Goal: Check status: Check status

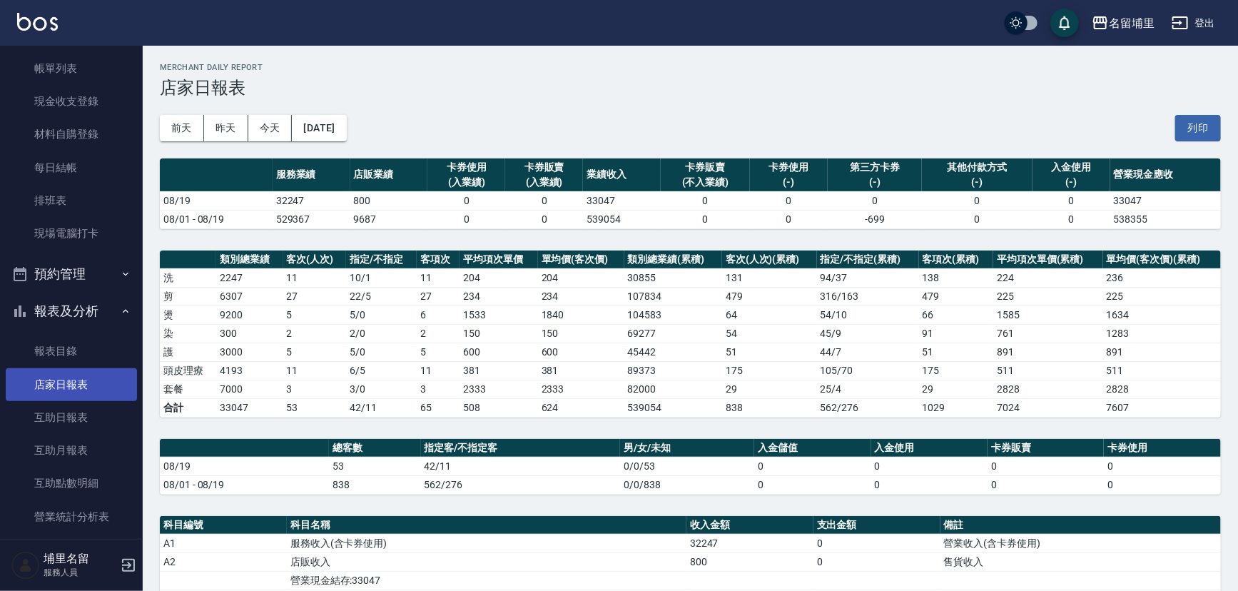
scroll to position [194, 0]
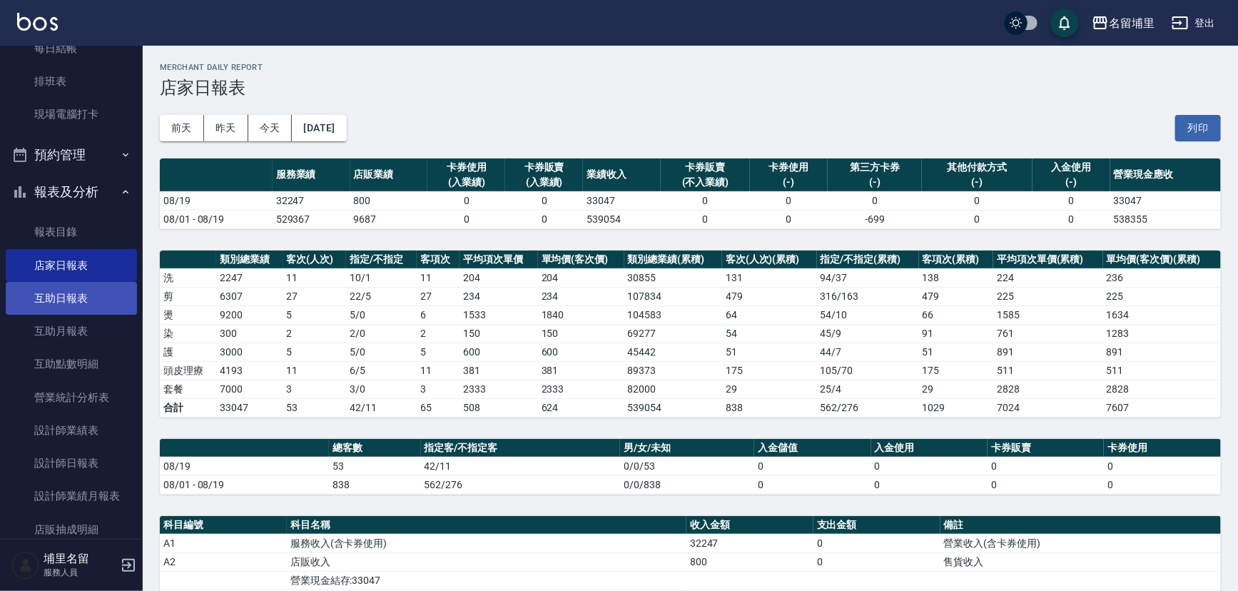
click at [74, 298] on link "互助日報表" at bounding box center [71, 298] width 131 height 33
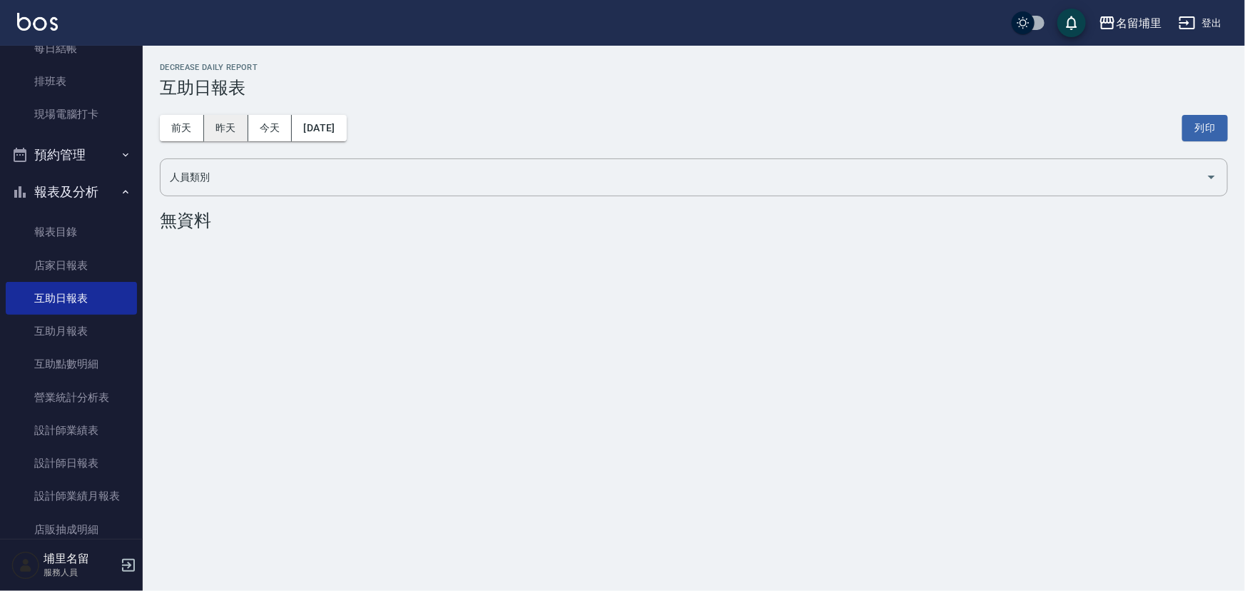
click at [243, 132] on button "昨天" at bounding box center [226, 128] width 44 height 26
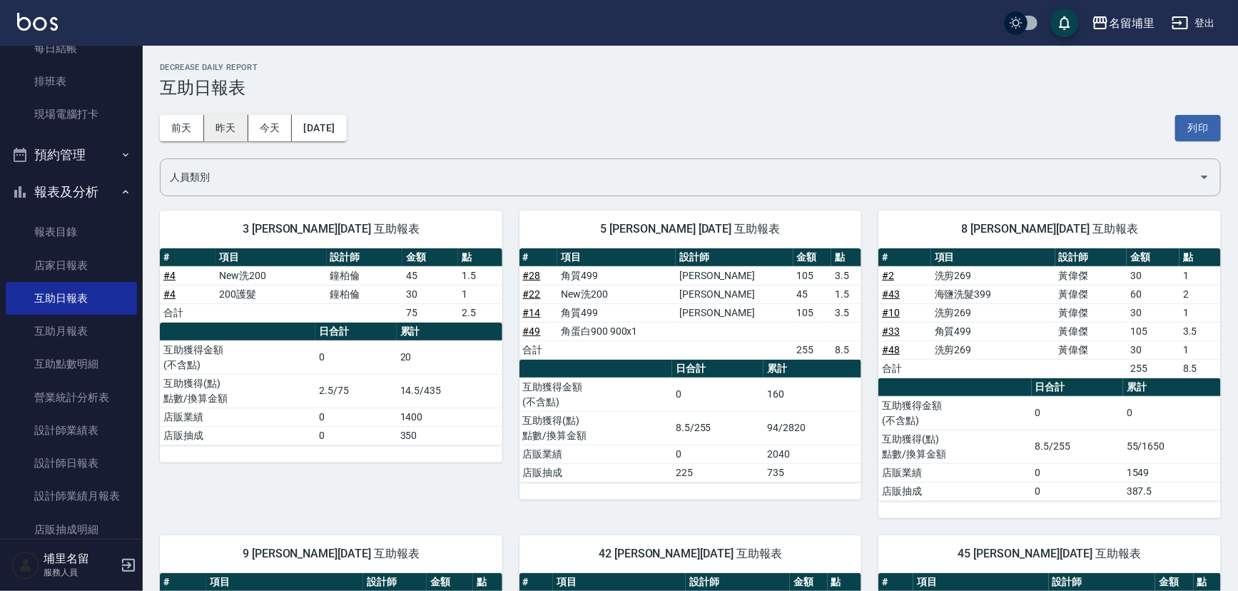
click at [219, 123] on button "昨天" at bounding box center [226, 128] width 44 height 26
click at [183, 130] on button "前天" at bounding box center [182, 128] width 44 height 26
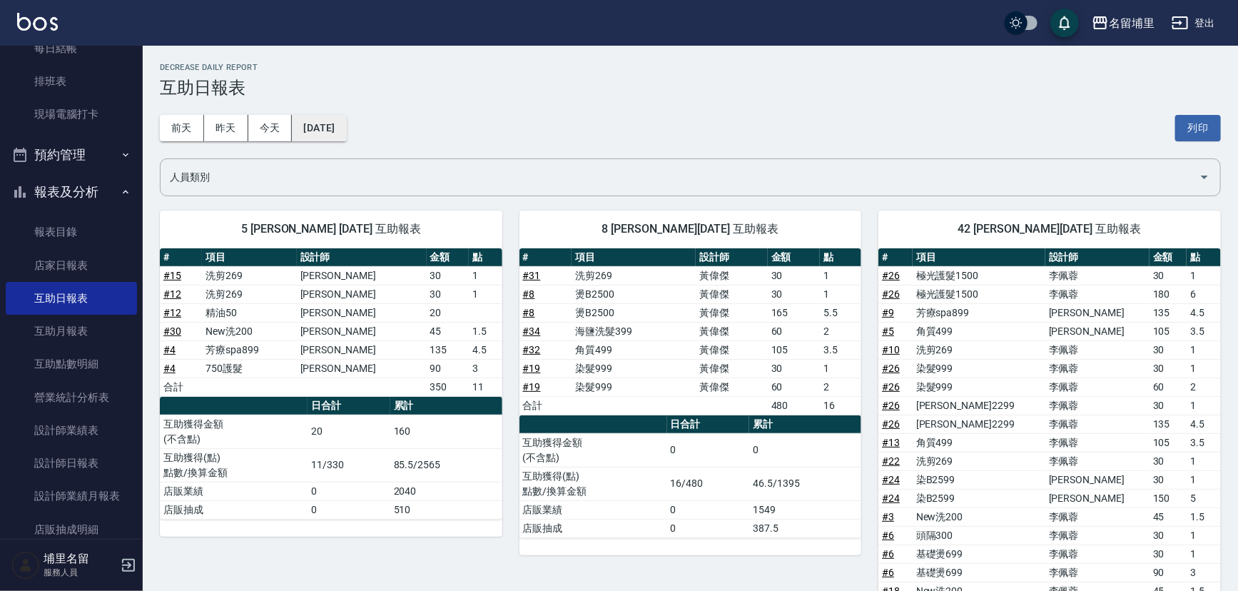
click at [344, 122] on button "[DATE]" at bounding box center [319, 128] width 54 height 26
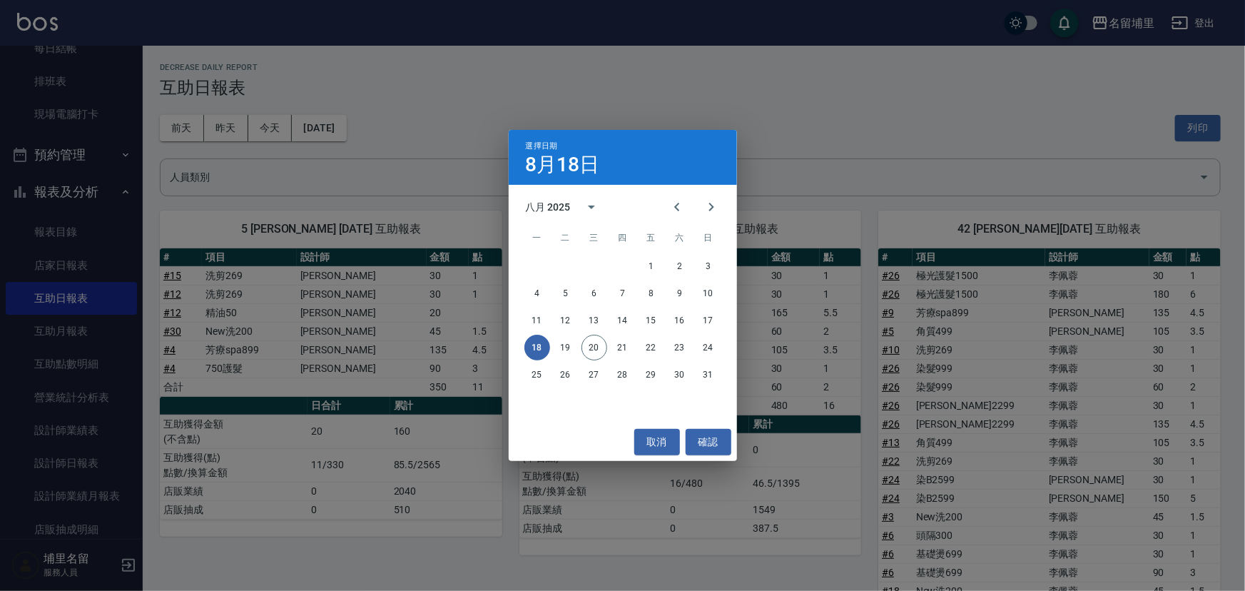
click at [537, 350] on button "18" at bounding box center [538, 348] width 26 height 26
click at [472, 85] on div "選擇日期 8月18日 八月 2025 一 二 三 四 五 六 日 1 2 3 4 5 6 7 8 9 10 11 12 13 14 15 16 17 18 1…" at bounding box center [622, 295] width 1245 height 591
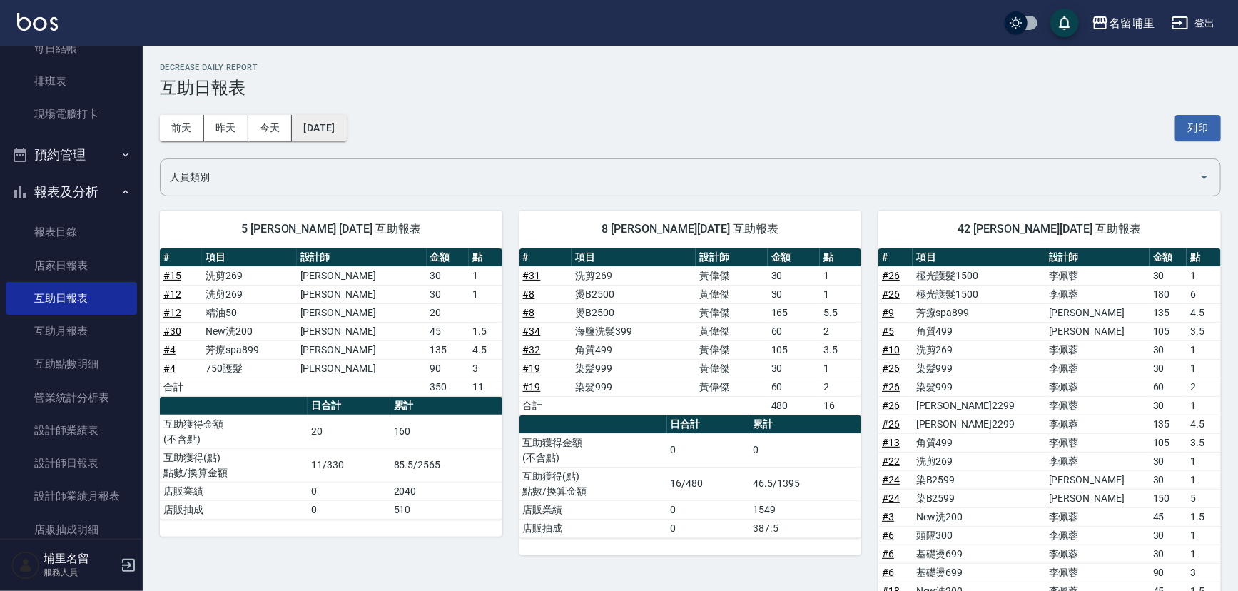
click at [324, 126] on button "[DATE]" at bounding box center [319, 128] width 54 height 26
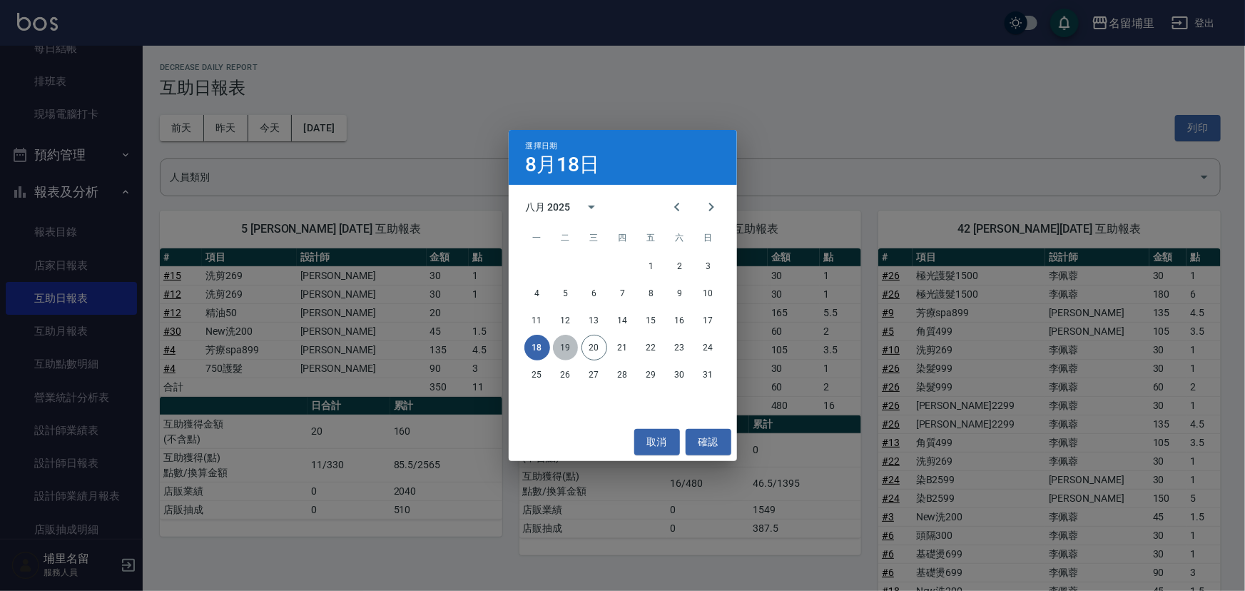
click at [563, 345] on button "19" at bounding box center [566, 348] width 26 height 26
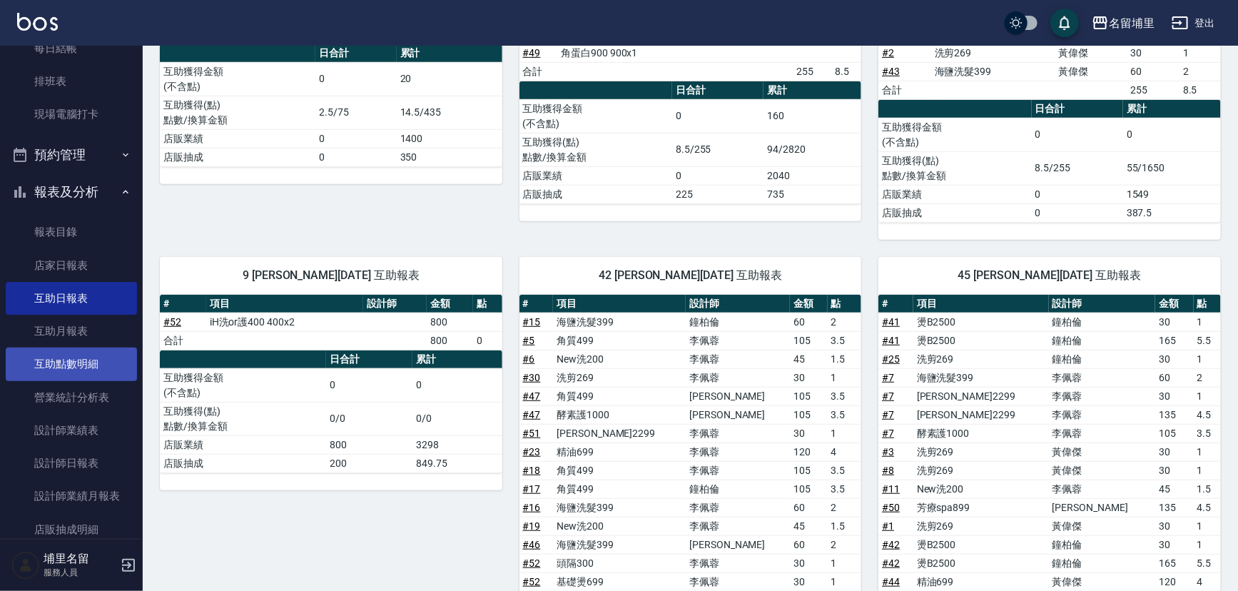
scroll to position [256, 0]
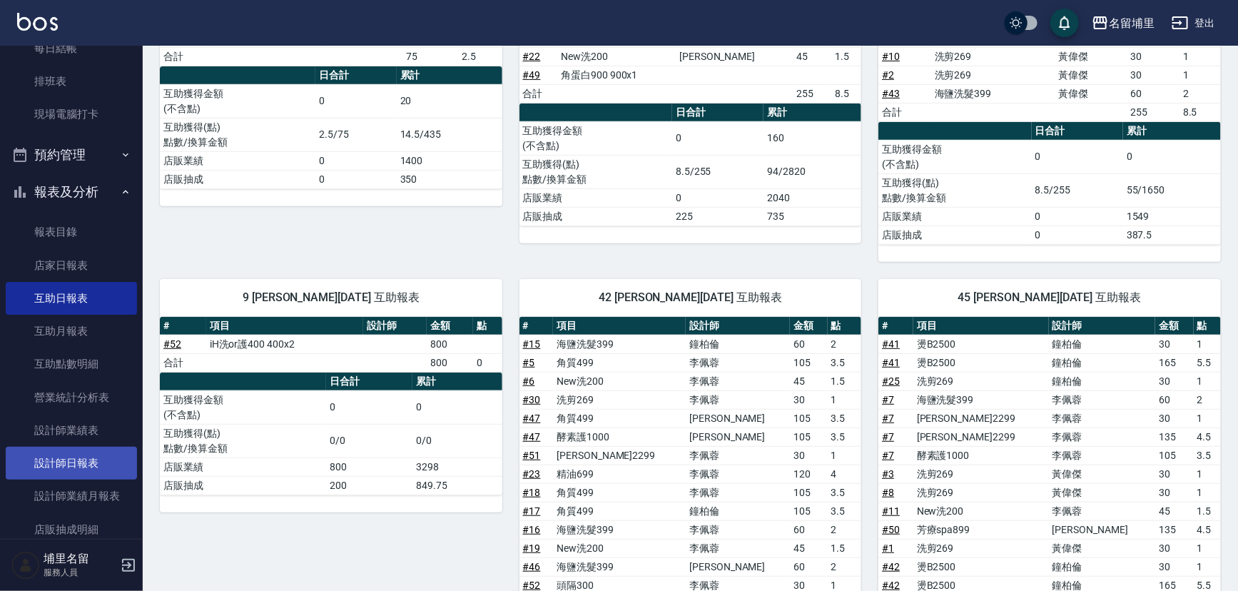
click at [96, 469] on link "設計師日報表" at bounding box center [71, 463] width 131 height 33
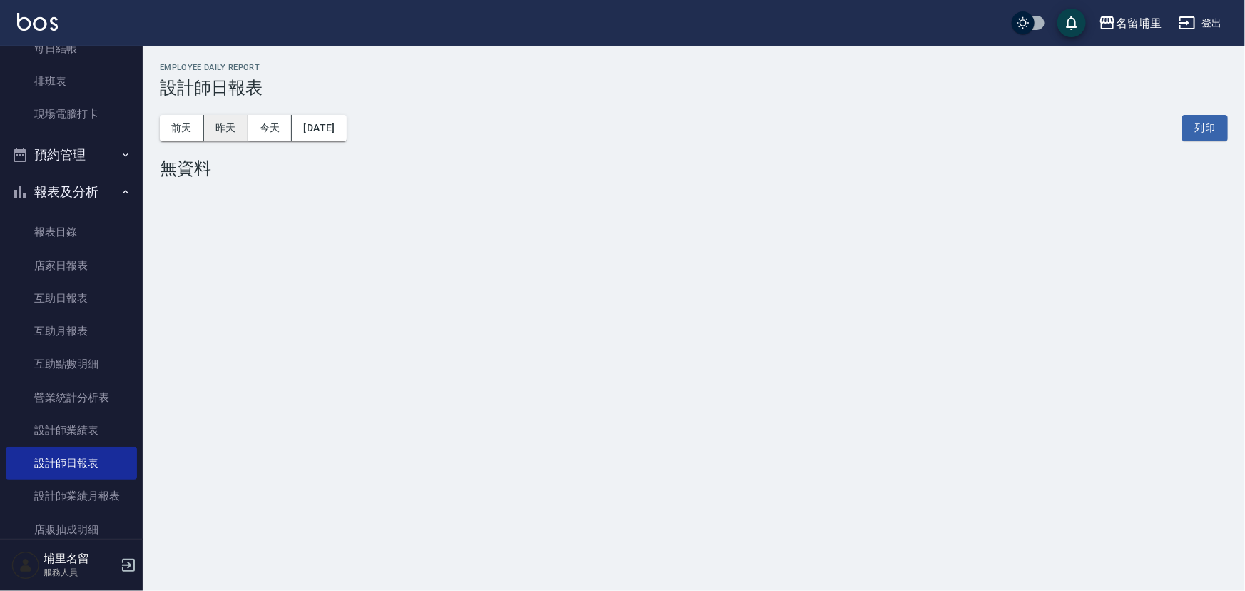
click at [221, 133] on button "昨天" at bounding box center [226, 128] width 44 height 26
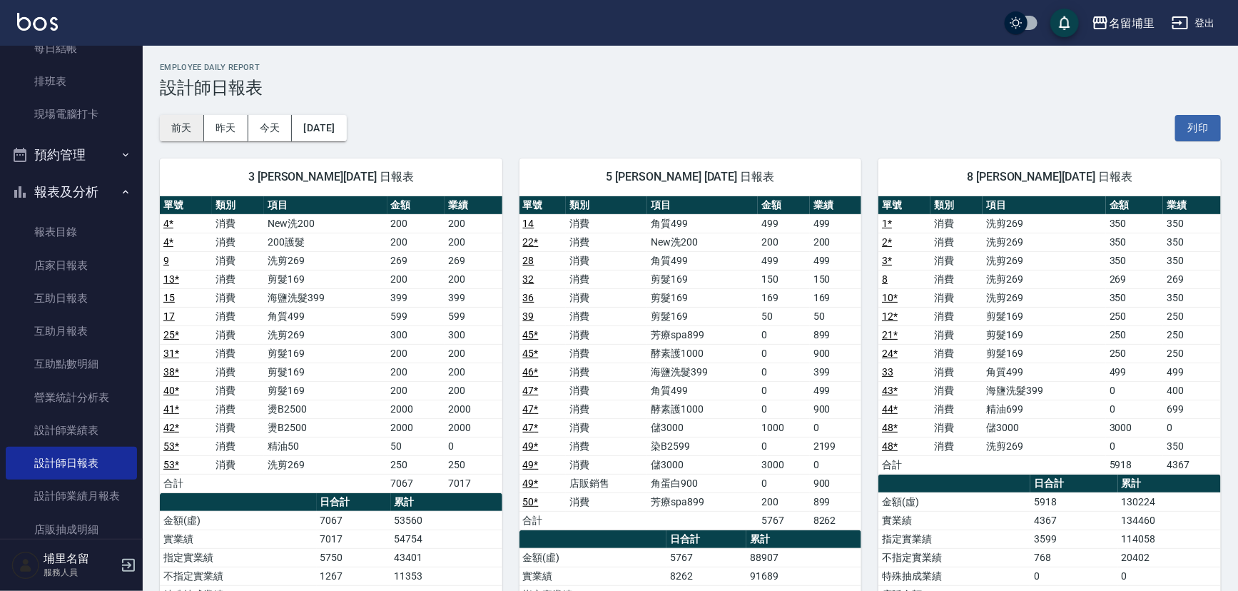
click at [186, 131] on button "前天" at bounding box center [182, 128] width 44 height 26
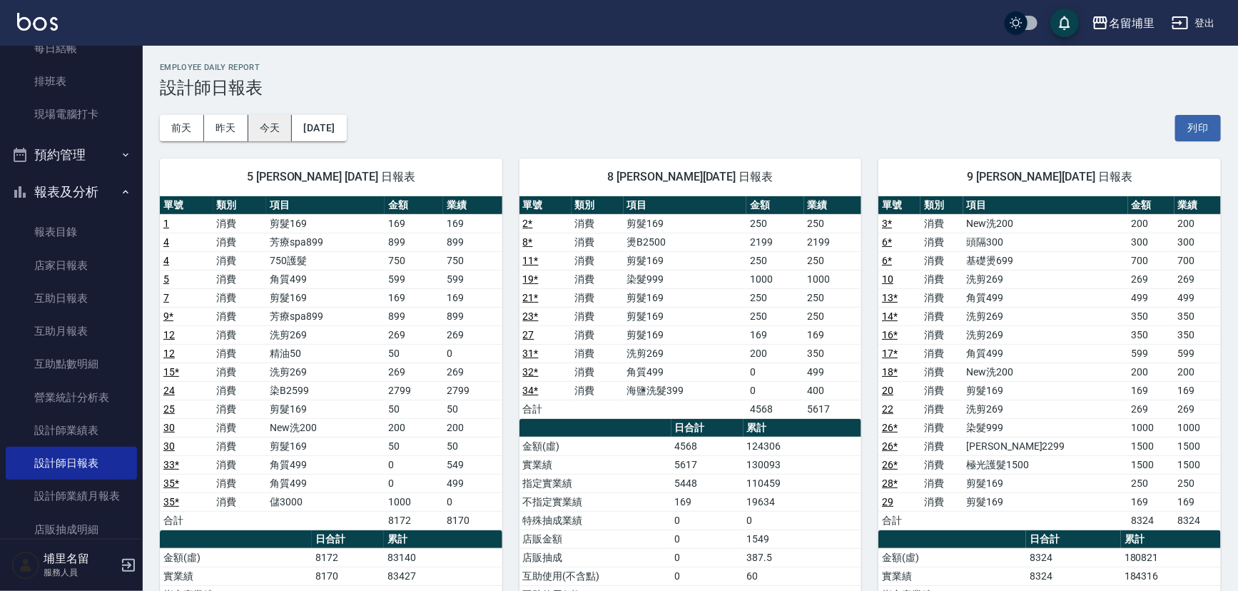
click at [273, 132] on button "今天" at bounding box center [270, 128] width 44 height 26
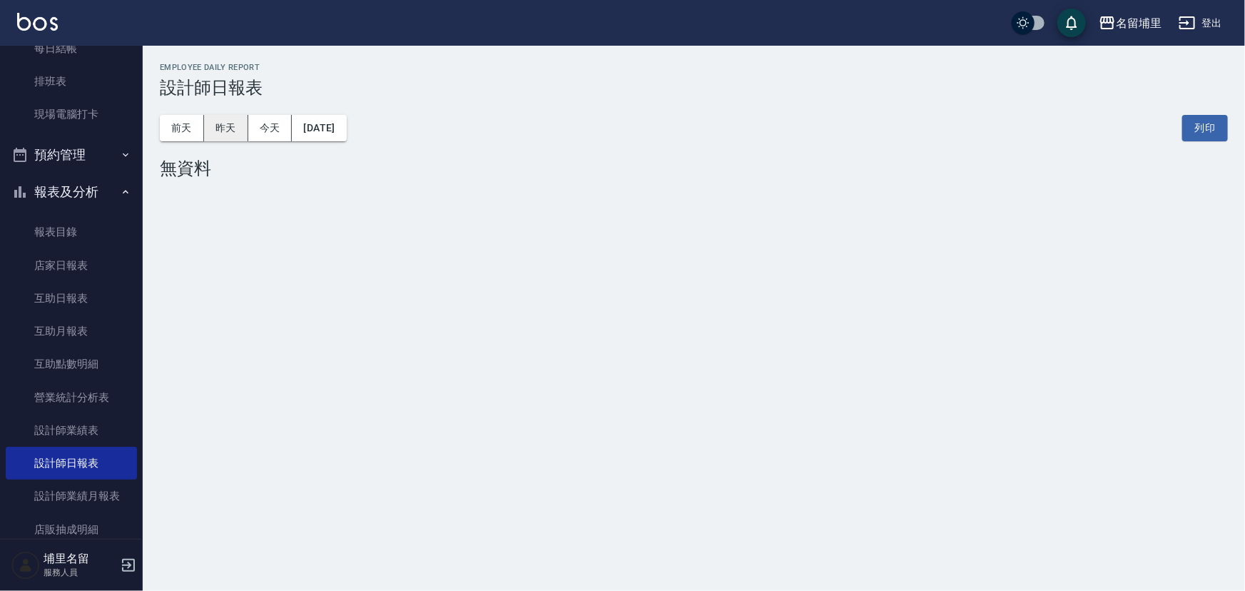
click at [227, 123] on button "昨天" at bounding box center [226, 128] width 44 height 26
